Goal: Information Seeking & Learning: Learn about a topic

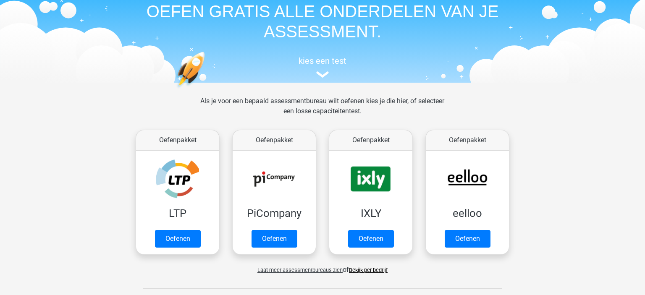
scroll to position [133, 0]
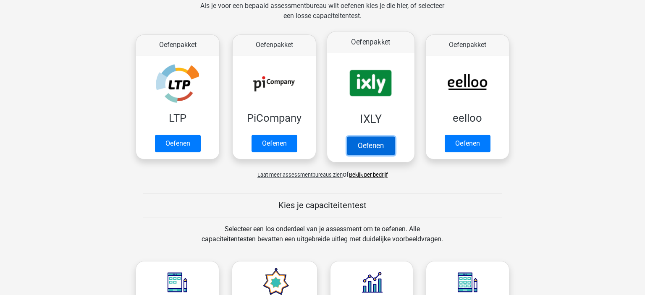
click at [364, 149] on link "Oefenen" at bounding box center [371, 145] width 48 height 18
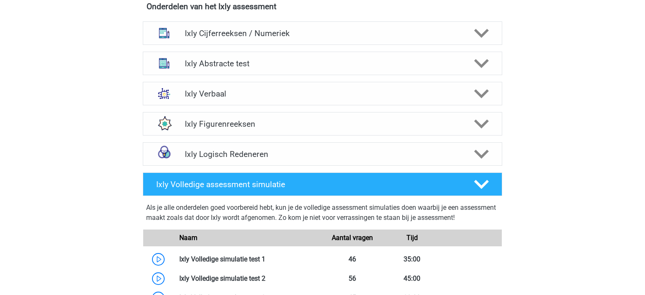
scroll to position [576, 0]
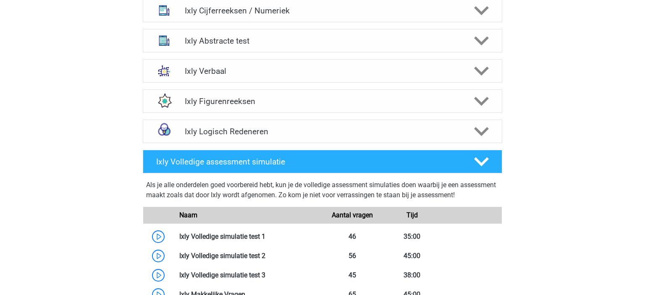
click at [253, 162] on h4 "Ixly Volledige assessment simulatie" at bounding box center [308, 162] width 304 height 10
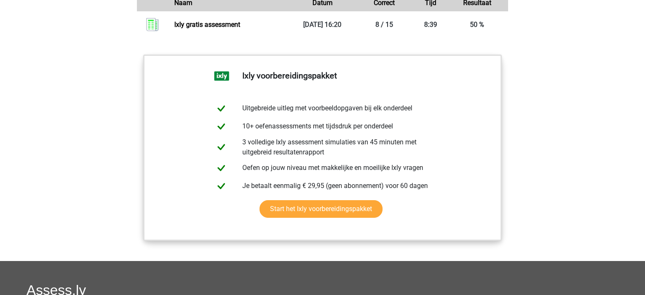
scroll to position [887, 0]
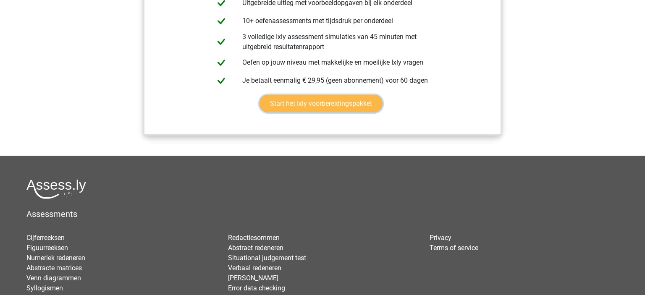
click at [325, 102] on link "Start het Ixly voorbereidingspakket" at bounding box center [320, 104] width 123 height 18
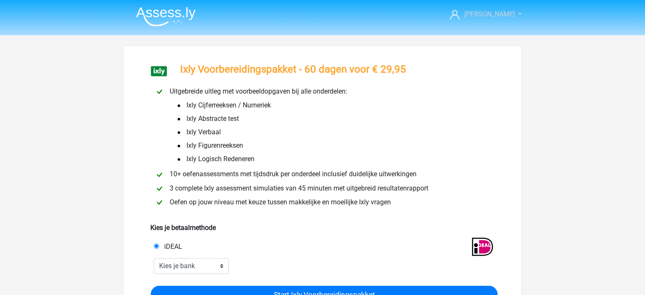
click at [501, 19] on link "[PERSON_NAME]" at bounding box center [481, 14] width 69 height 10
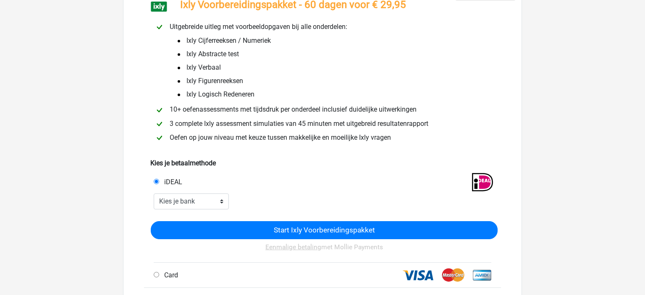
scroll to position [89, 0]
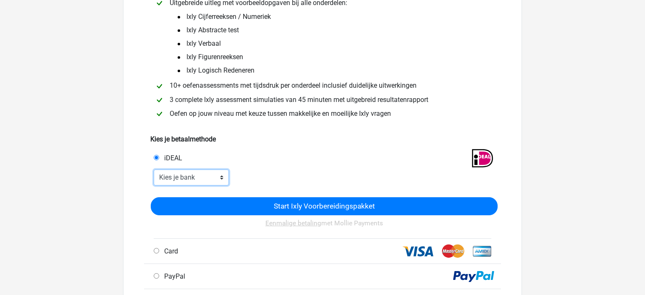
click at [154, 170] on select "Kies je bank ABN AMRO ING Rabobank ASN Bank bunq Knab N26 NN Regiobank Revolut …" at bounding box center [191, 178] width 75 height 16
click at [214, 178] on select "Kies je bank ABN AMRO ING Rabobank ASN Bank bunq Knab N26 NN Regiobank Revolut …" at bounding box center [191, 178] width 75 height 16
click at [154, 170] on select "Kies je bank ABN AMRO ING Rabobank ASN Bank bunq Knab N26 NN Regiobank Revolut …" at bounding box center [191, 178] width 75 height 16
select select "ideal_INGBNL2A"
click option "ING" at bounding box center [0, 0] width 0 height 0
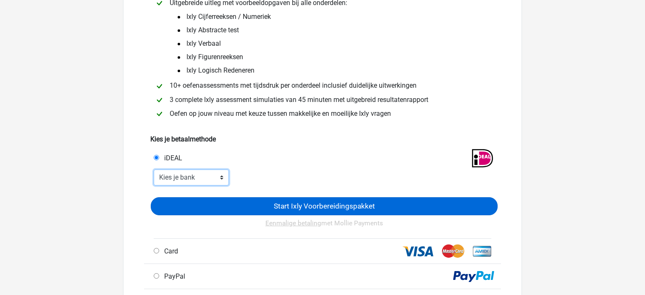
scroll to position [0, 0]
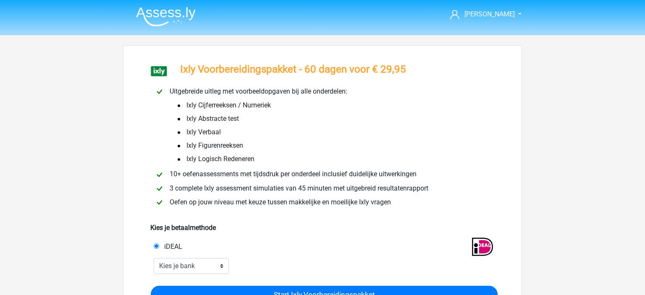
click at [154, 16] on img at bounding box center [166, 17] width 60 height 20
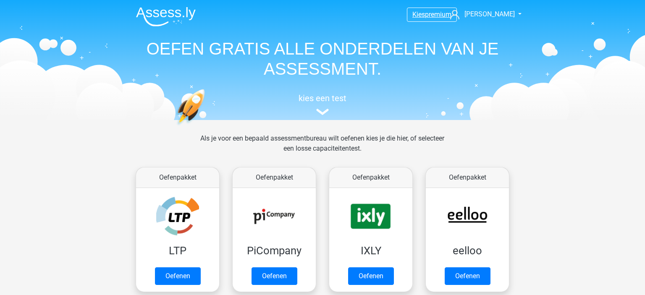
click at [434, 15] on span "premium" at bounding box center [438, 14] width 26 height 8
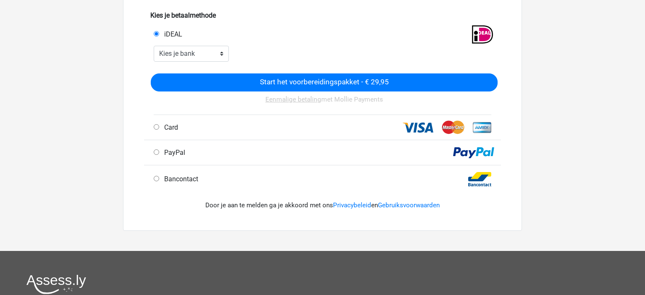
scroll to position [177, 0]
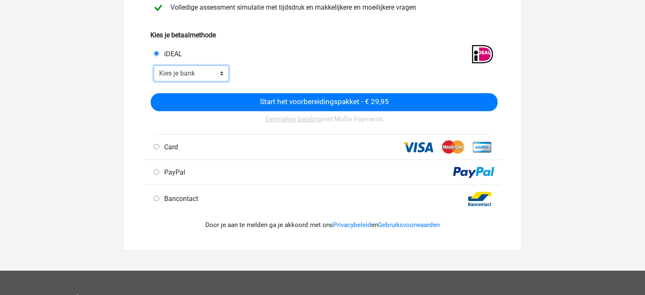
click at [154, 65] on select "Kies je bank ABN AMRO ING Rabobank ASN Bank bunq Knab N26 NN Regiobank Revolut …" at bounding box center [191, 73] width 75 height 16
select select "ideal_INGBNL2A"
click option "ING" at bounding box center [0, 0] width 0 height 0
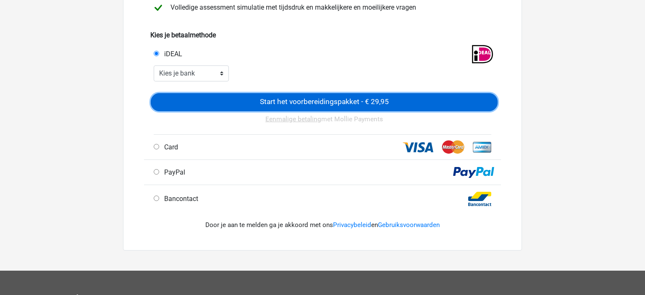
click at [188, 96] on input "Start het voorbereidingspakket - € 29,95" at bounding box center [324, 102] width 347 height 18
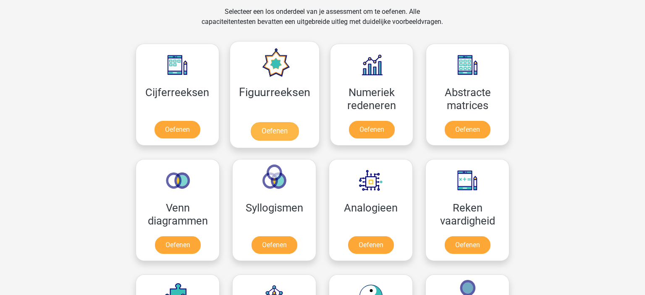
scroll to position [399, 0]
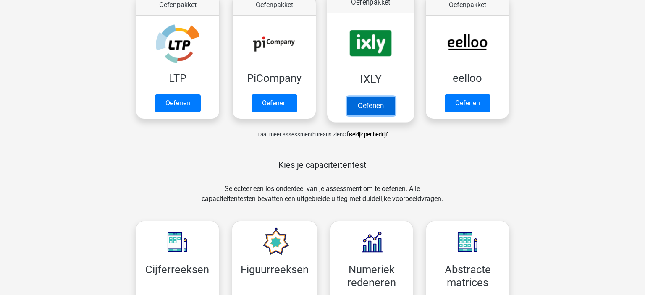
click at [370, 106] on link "Oefenen" at bounding box center [371, 106] width 48 height 18
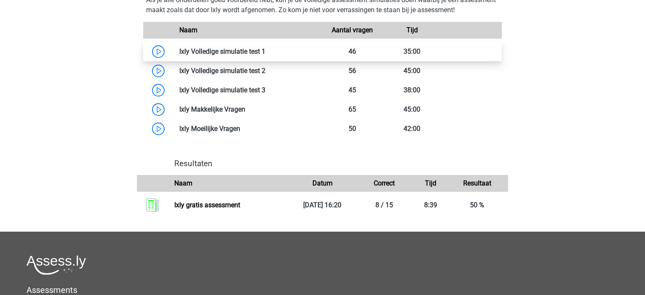
scroll to position [532, 0]
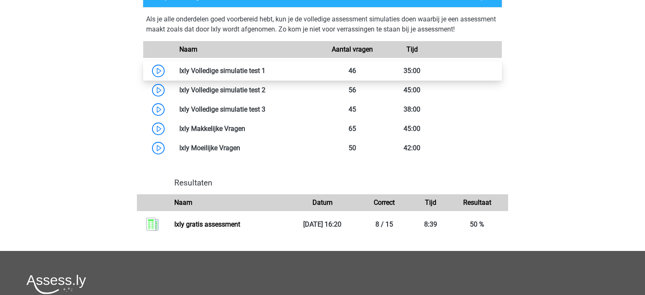
click at [265, 68] on link at bounding box center [265, 71] width 0 height 8
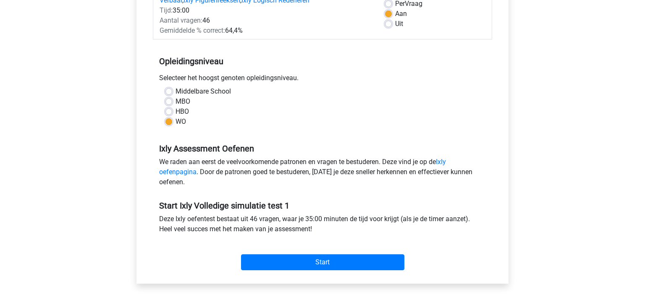
scroll to position [133, 0]
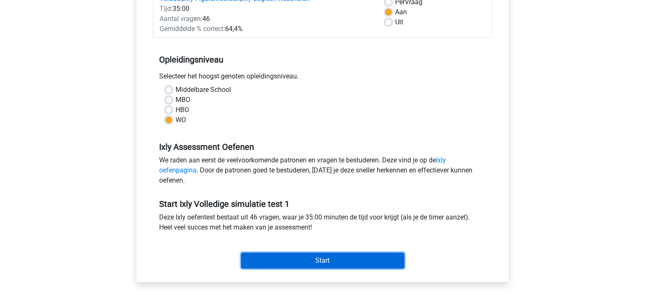
click at [352, 262] on input "Start" at bounding box center [322, 261] width 163 height 16
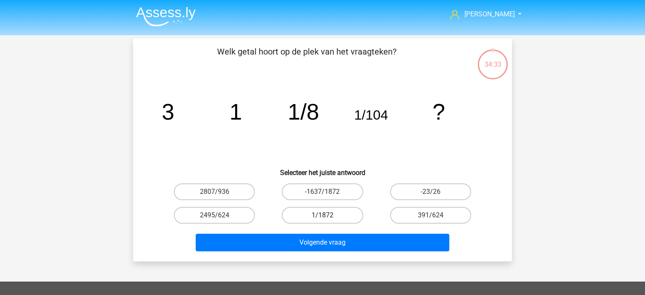
click at [313, 215] on label "1/1872" at bounding box center [322, 215] width 81 height 17
click at [322, 215] on input "1/1872" at bounding box center [324, 217] width 5 height 5
radio input "true"
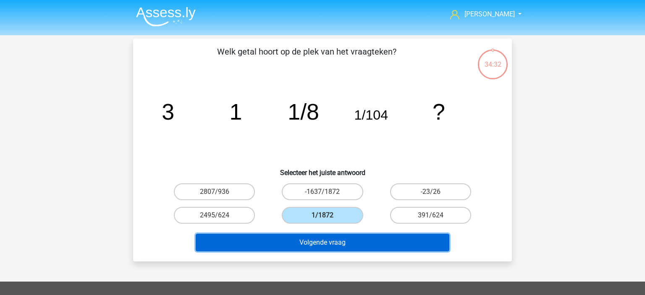
click at [328, 241] on button "Volgende vraag" at bounding box center [323, 243] width 254 height 18
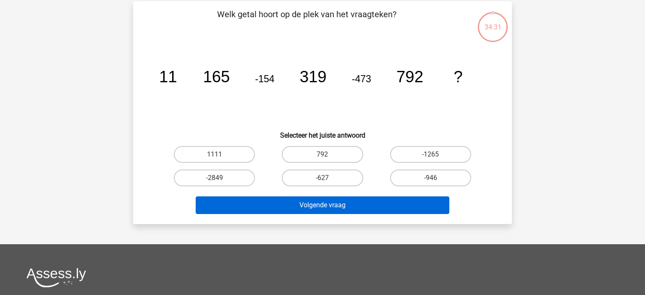
scroll to position [39, 0]
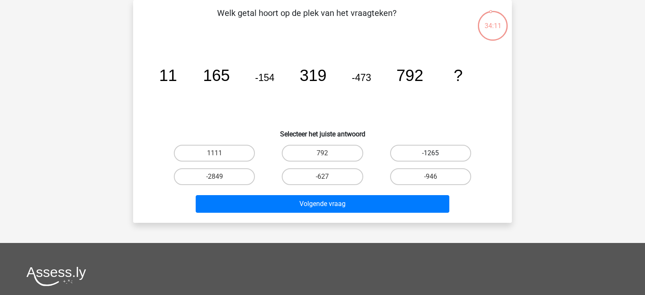
click at [434, 148] on label "-1265" at bounding box center [430, 153] width 81 height 17
click at [434, 153] on input "-1265" at bounding box center [432, 155] width 5 height 5
radio input "true"
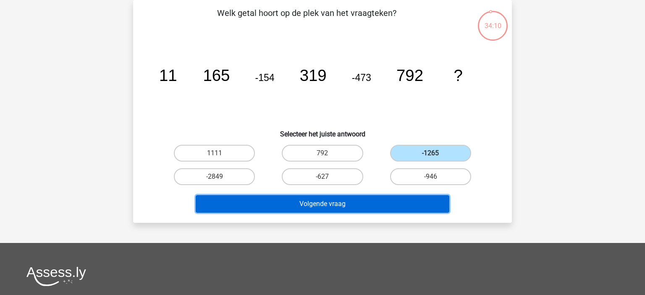
click at [370, 204] on button "Volgende vraag" at bounding box center [323, 204] width 254 height 18
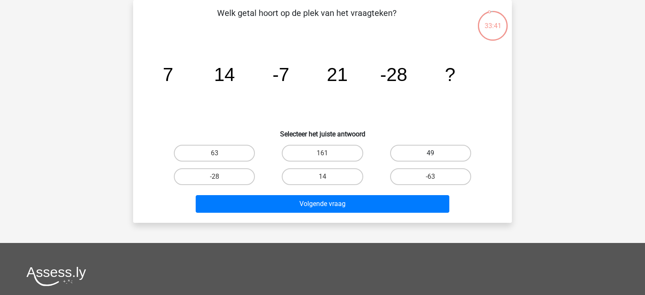
click at [408, 157] on label "49" at bounding box center [430, 153] width 81 height 17
click at [430, 157] on input "49" at bounding box center [432, 155] width 5 height 5
radio input "true"
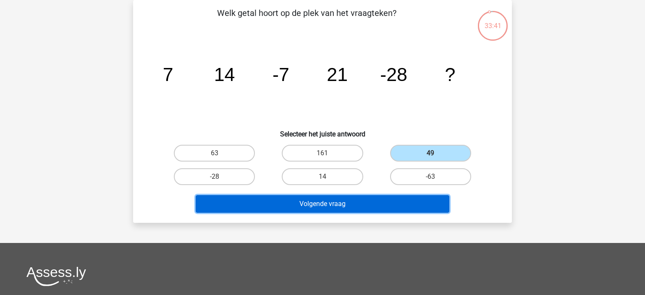
click at [383, 207] on button "Volgende vraag" at bounding box center [323, 204] width 254 height 18
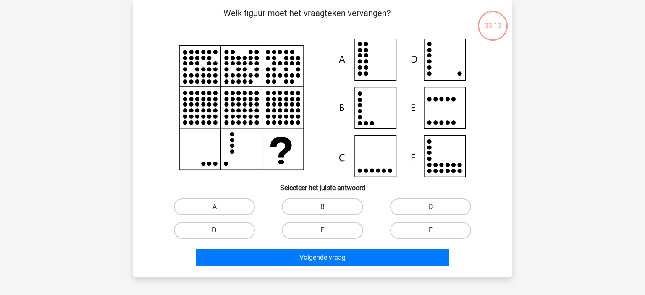
drag, startPoint x: 230, startPoint y: 231, endPoint x: 247, endPoint y: 241, distance: 19.4
click at [230, 231] on label "D" at bounding box center [214, 230] width 81 height 17
click at [220, 231] on input "D" at bounding box center [216, 232] width 5 height 5
radio input "true"
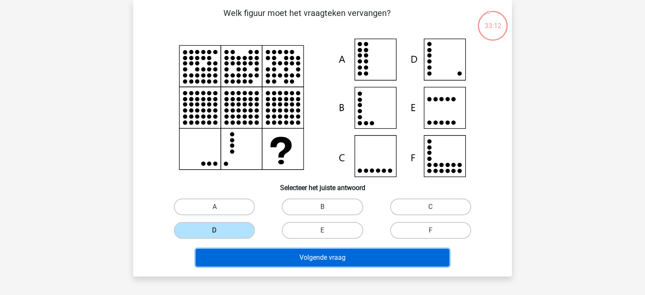
click at [304, 258] on button "Volgende vraag" at bounding box center [323, 258] width 254 height 18
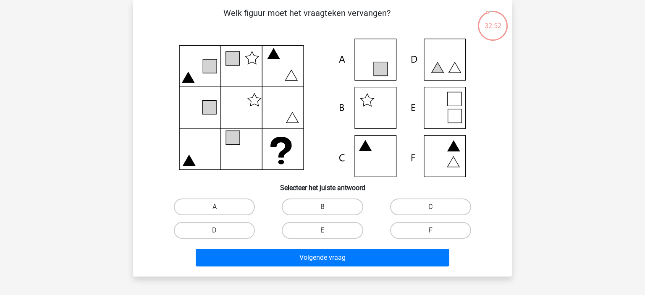
click at [442, 208] on label "C" at bounding box center [430, 207] width 81 height 17
click at [436, 208] on input "C" at bounding box center [432, 209] width 5 height 5
radio input "true"
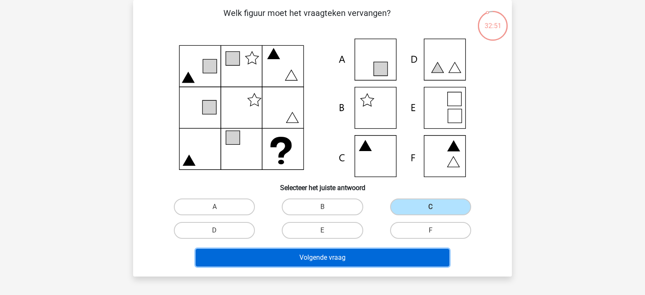
click at [365, 260] on button "Volgende vraag" at bounding box center [323, 258] width 254 height 18
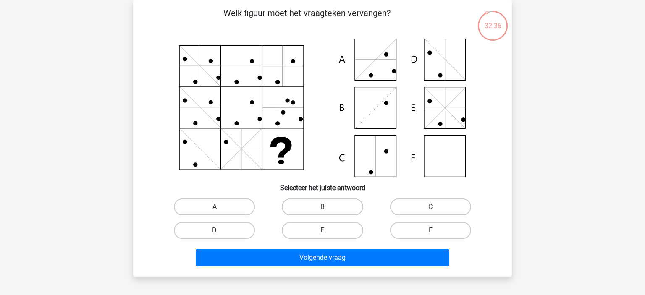
click at [432, 232] on input "F" at bounding box center [432, 232] width 5 height 5
radio input "true"
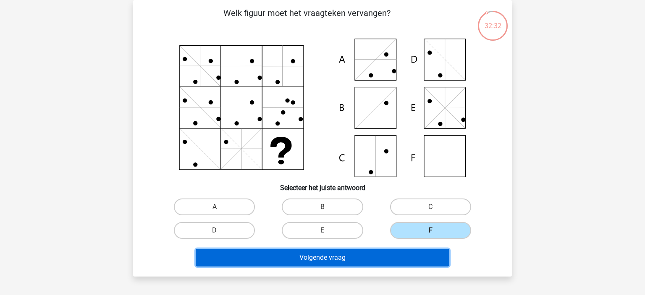
click at [417, 256] on button "Volgende vraag" at bounding box center [323, 258] width 254 height 18
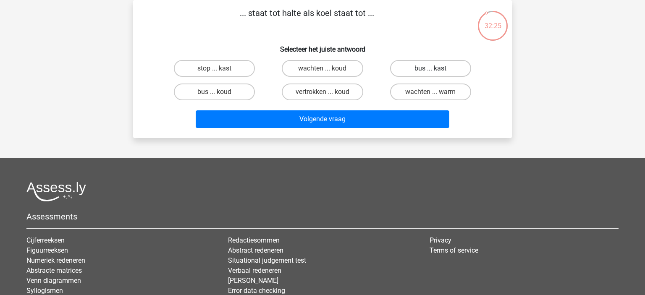
click at [457, 63] on label "bus ... kast" at bounding box center [430, 68] width 81 height 17
click at [436, 68] on input "bus ... kast" at bounding box center [432, 70] width 5 height 5
radio input "true"
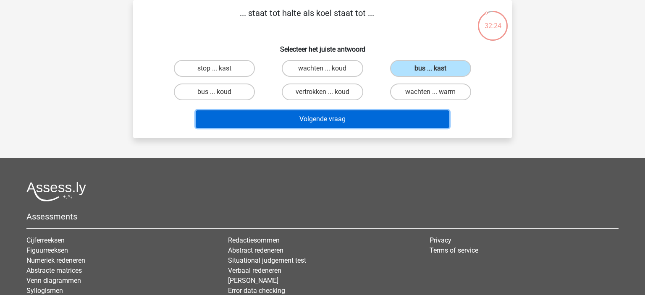
click at [394, 117] on button "Volgende vraag" at bounding box center [323, 119] width 254 height 18
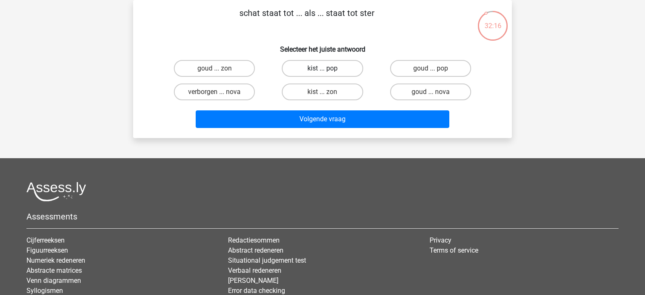
click at [305, 67] on label "kist ... pop" at bounding box center [322, 68] width 81 height 17
click at [322, 68] on input "kist ... pop" at bounding box center [324, 70] width 5 height 5
radio input "true"
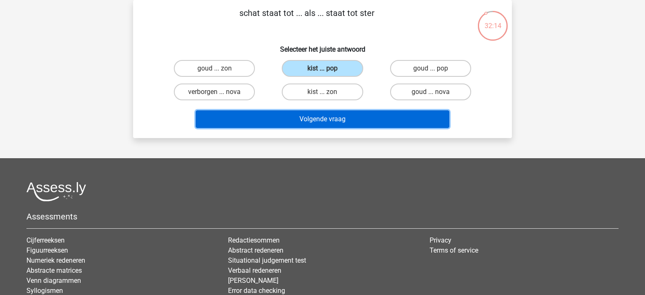
click at [309, 123] on button "Volgende vraag" at bounding box center [323, 119] width 254 height 18
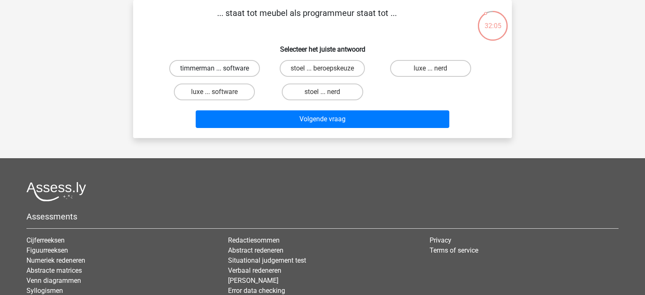
click at [214, 72] on label "timmerman ... software" at bounding box center [214, 68] width 91 height 17
click at [214, 72] on input "timmerman ... software" at bounding box center [216, 70] width 5 height 5
radio input "true"
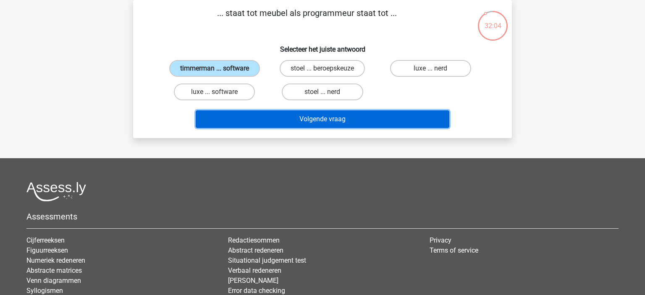
click at [264, 125] on button "Volgende vraag" at bounding box center [323, 119] width 254 height 18
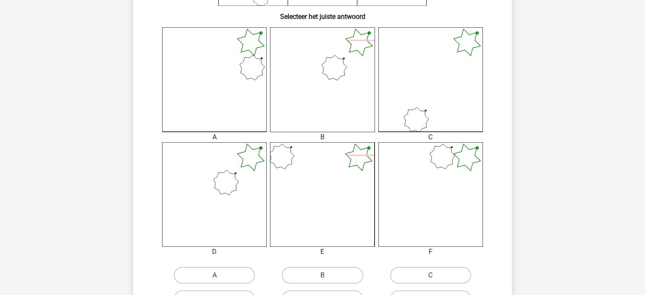
scroll to position [266, 0]
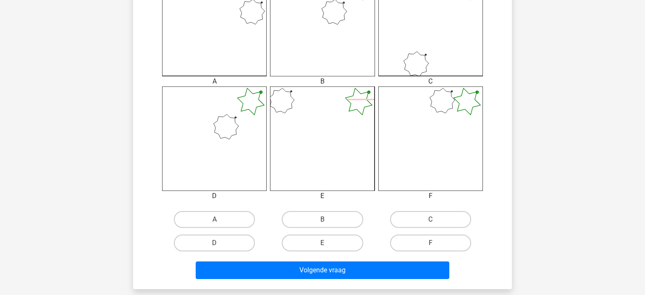
click at [201, 229] on div "A" at bounding box center [214, 220] width 108 height 24
click at [210, 218] on label "A" at bounding box center [214, 219] width 81 height 17
click at [214, 220] on input "A" at bounding box center [216, 222] width 5 height 5
radio input "true"
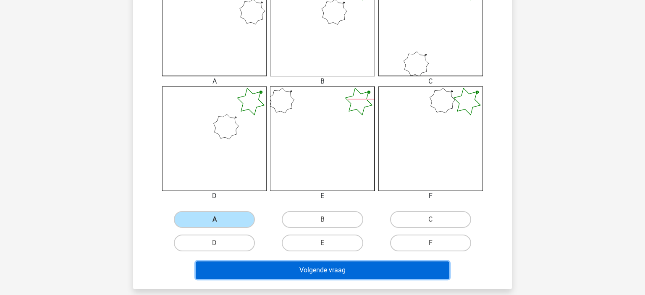
click at [293, 264] on button "Volgende vraag" at bounding box center [323, 271] width 254 height 18
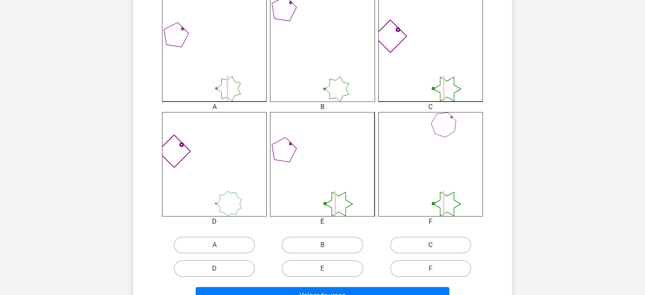
scroll to position [304, 0]
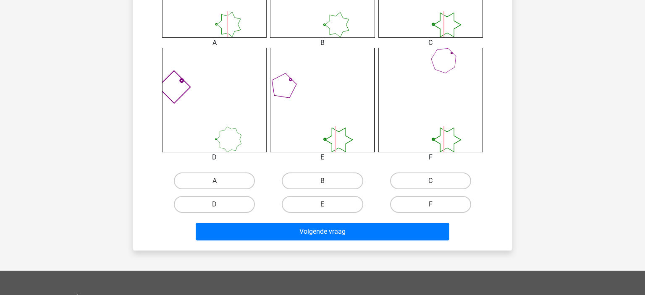
click at [432, 180] on label "C" at bounding box center [430, 181] width 81 height 17
click at [432, 181] on input "C" at bounding box center [432, 183] width 5 height 5
radio input "true"
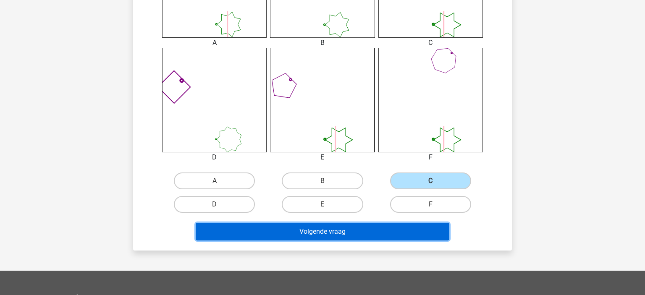
click at [383, 232] on button "Volgende vraag" at bounding box center [323, 232] width 254 height 18
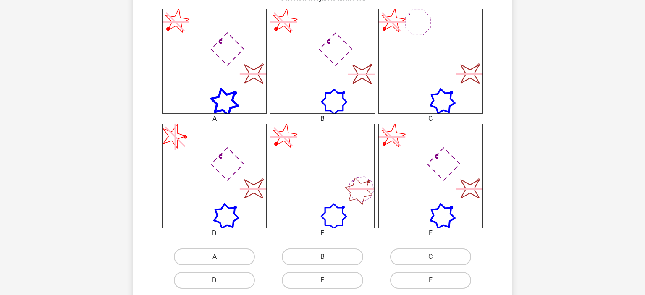
scroll to position [260, 0]
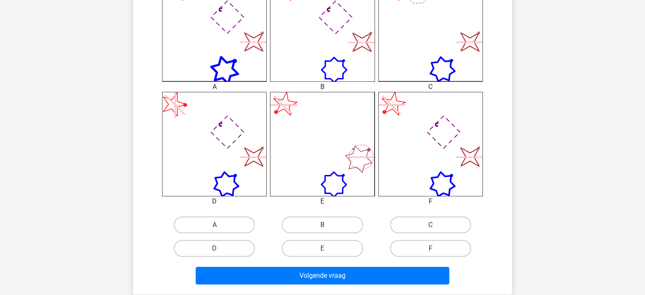
drag, startPoint x: 453, startPoint y: 147, endPoint x: 459, endPoint y: 161, distance: 15.4
click at [453, 146] on icon "image/svg+xml" at bounding box center [430, 144] width 105 height 105
click at [447, 230] on label "C" at bounding box center [430, 225] width 81 height 17
click at [436, 230] on input "C" at bounding box center [432, 227] width 5 height 5
radio input "true"
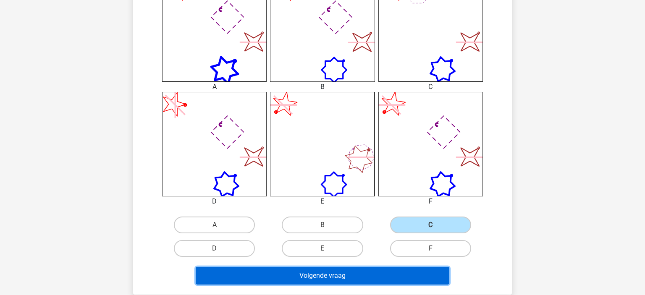
click at [393, 275] on button "Volgende vraag" at bounding box center [323, 276] width 254 height 18
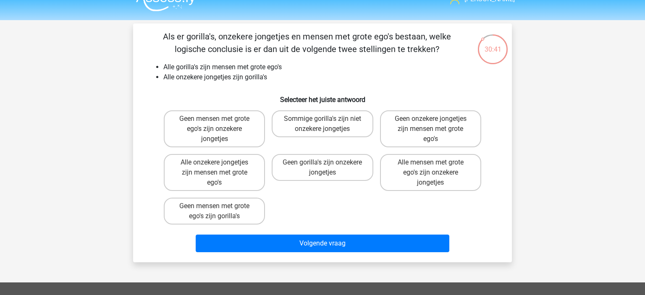
scroll to position [0, 0]
